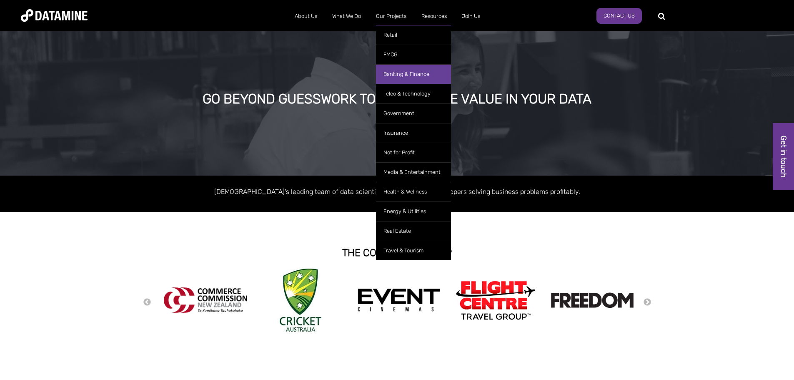
click at [398, 76] on link "Banking & Finance" at bounding box center [413, 74] width 75 height 20
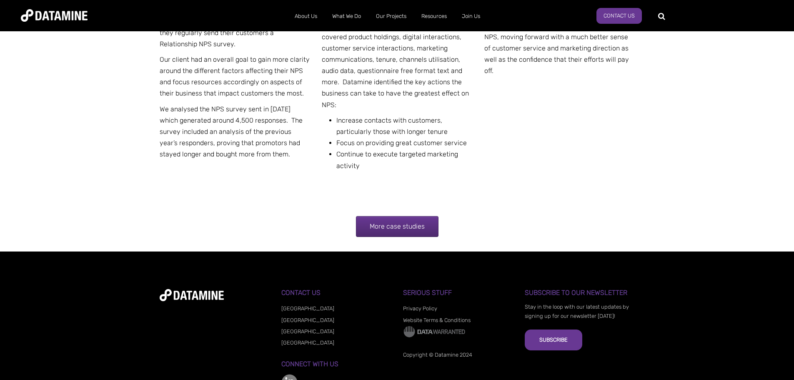
scroll to position [1669, 0]
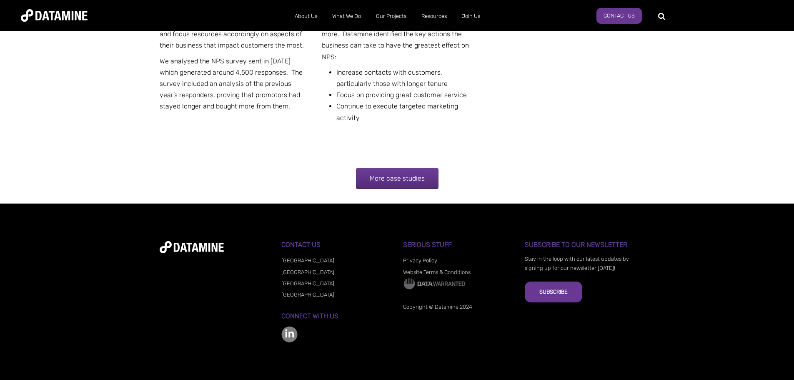
click at [385, 173] on link "More case studies" at bounding box center [397, 178] width 83 height 21
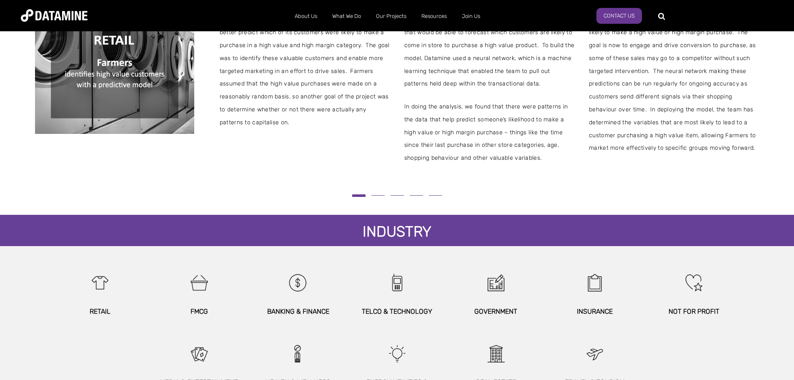
scroll to position [333, 0]
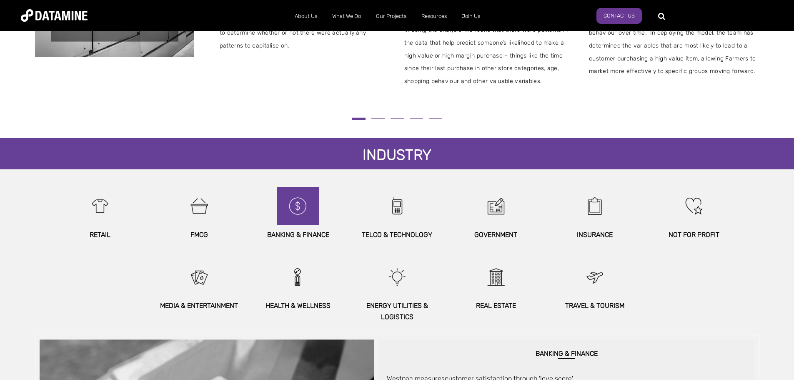
click at [293, 204] on img at bounding box center [298, 206] width 36 height 38
